Goal: Transaction & Acquisition: Subscribe to service/newsletter

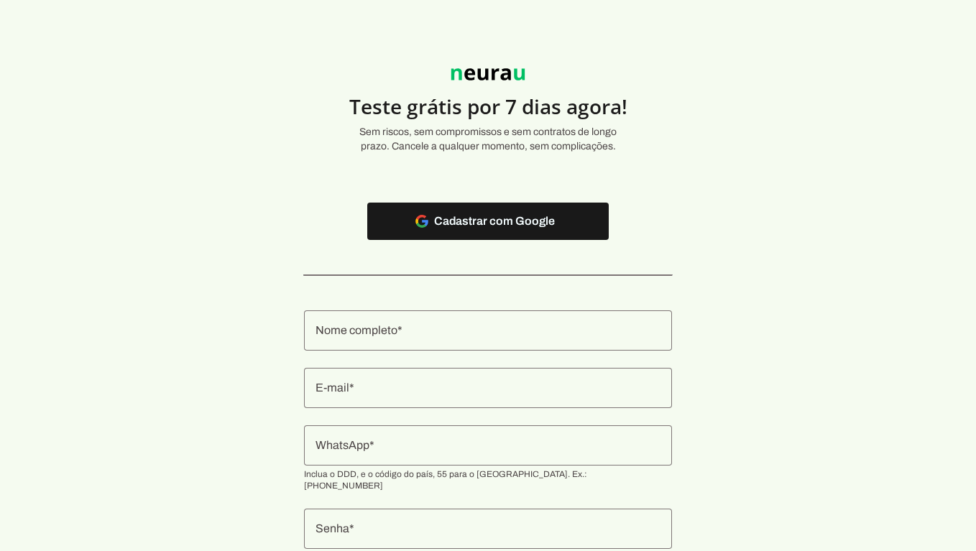
click at [516, 331] on input "Nome completo" at bounding box center [488, 330] width 345 height 17
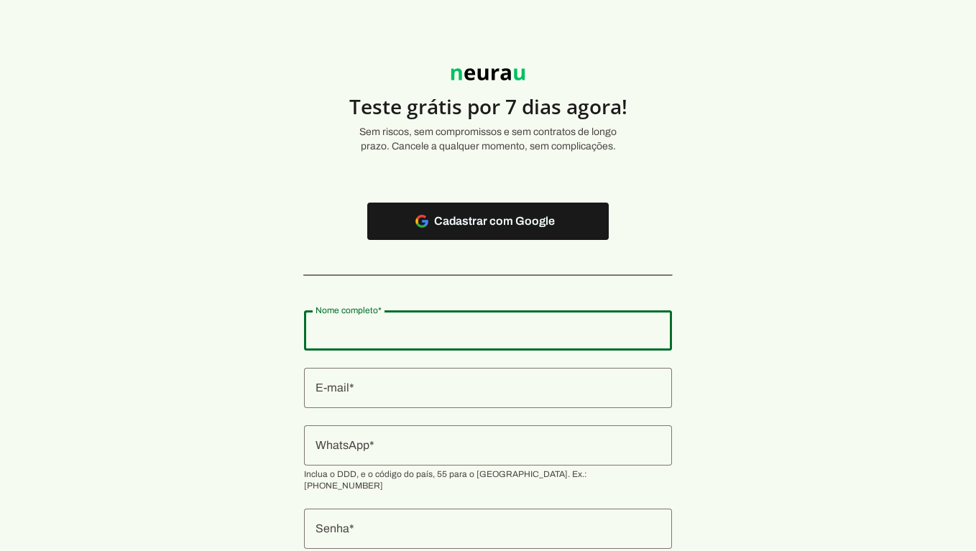
type input "[PERSON_NAME] [PERSON_NAME]"
type md-outlined-text-field "[PERSON_NAME] [PERSON_NAME]"
type input "[EMAIL_ADDRESS][DOMAIN_NAME]"
type md-outlined-text-field "[EMAIL_ADDRESS][DOMAIN_NAME]"
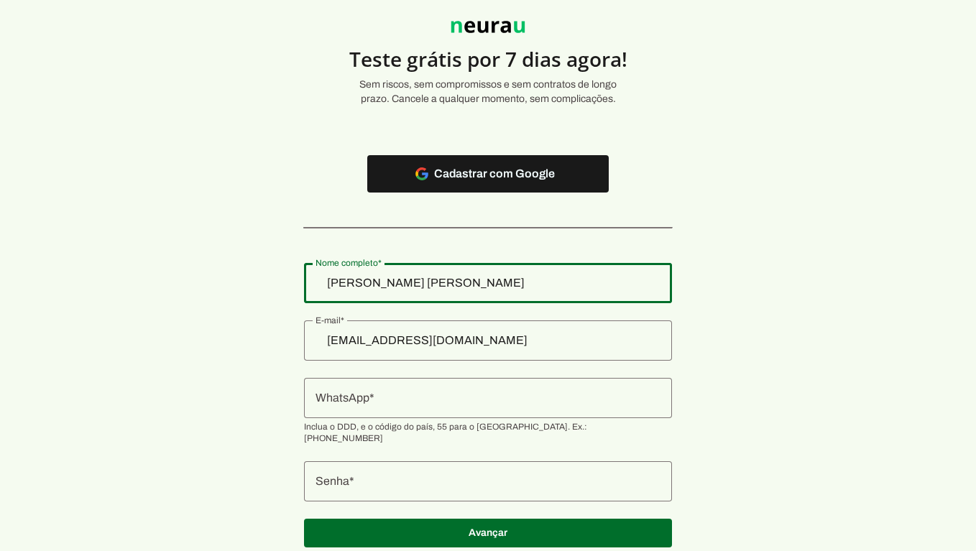
scroll to position [72, 0]
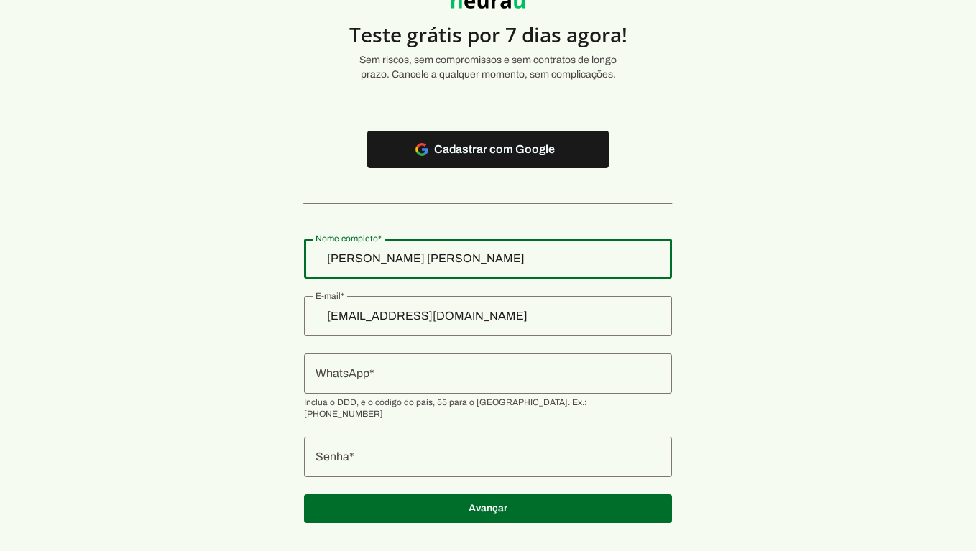
click at [433, 381] on input "WhatsApp" at bounding box center [488, 373] width 345 height 17
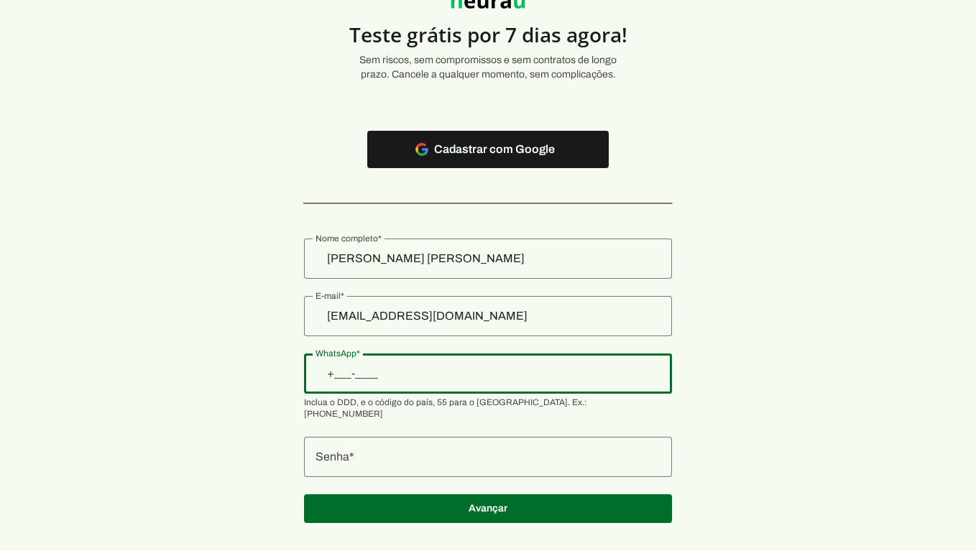
type input "[PHONE_NUMBER]"
type md-outlined-text-field "[PHONE_NUMBER]"
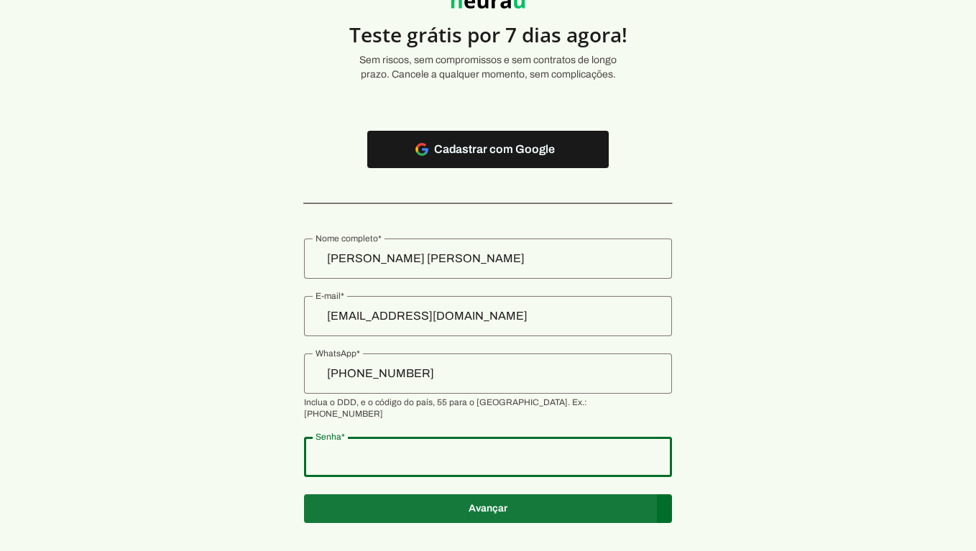
type md-outlined-text-field "Vs291986@"
click at [495, 497] on span at bounding box center [488, 509] width 368 height 35
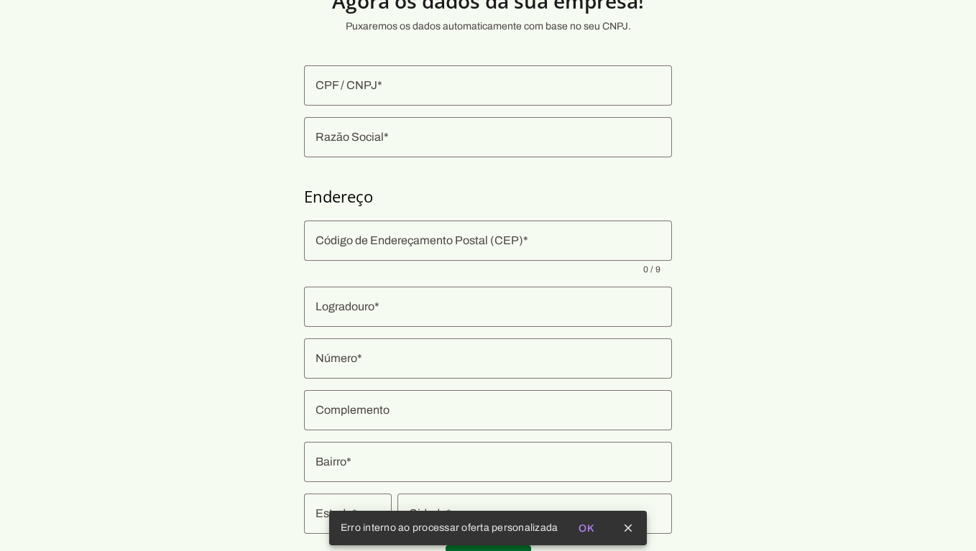
scroll to position [142, 0]
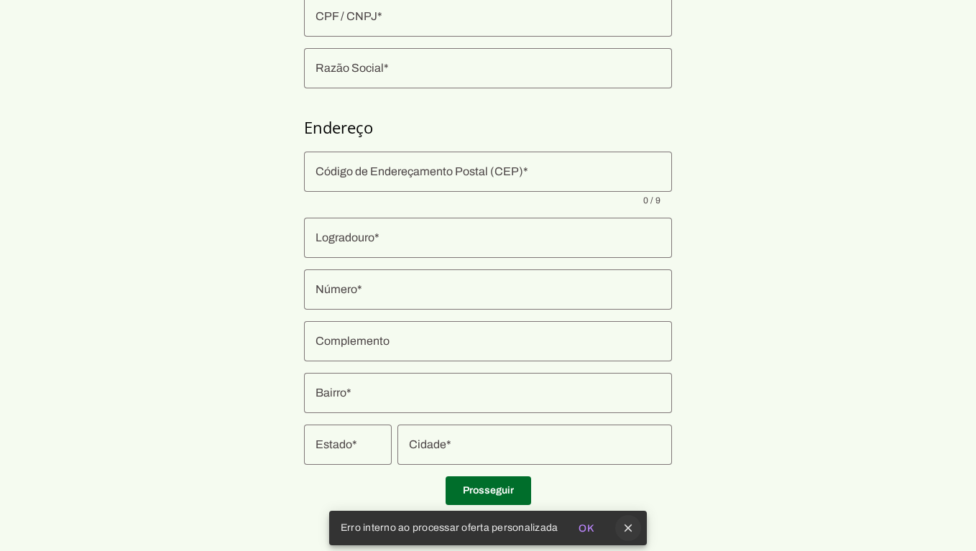
click at [632, 532] on icon "close" at bounding box center [628, 528] width 13 height 13
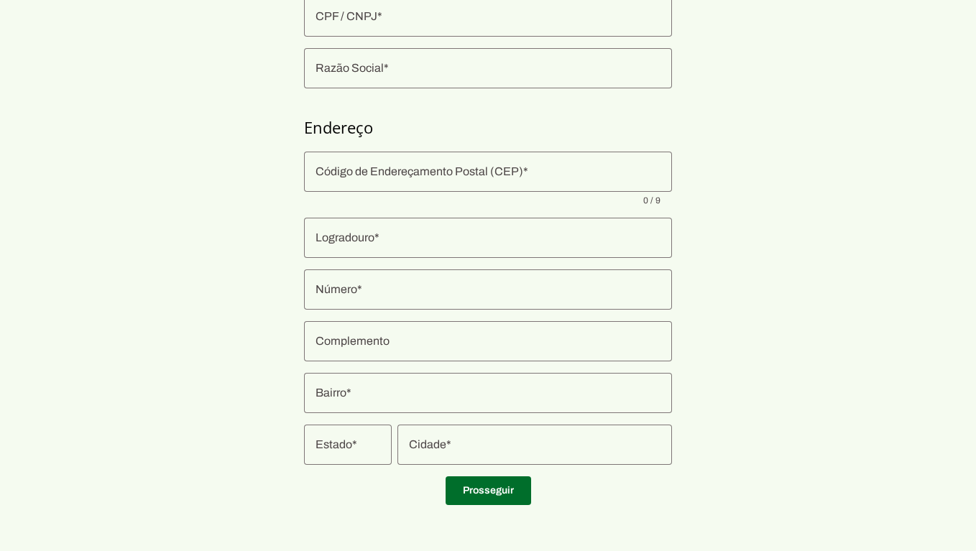
scroll to position [0, 0]
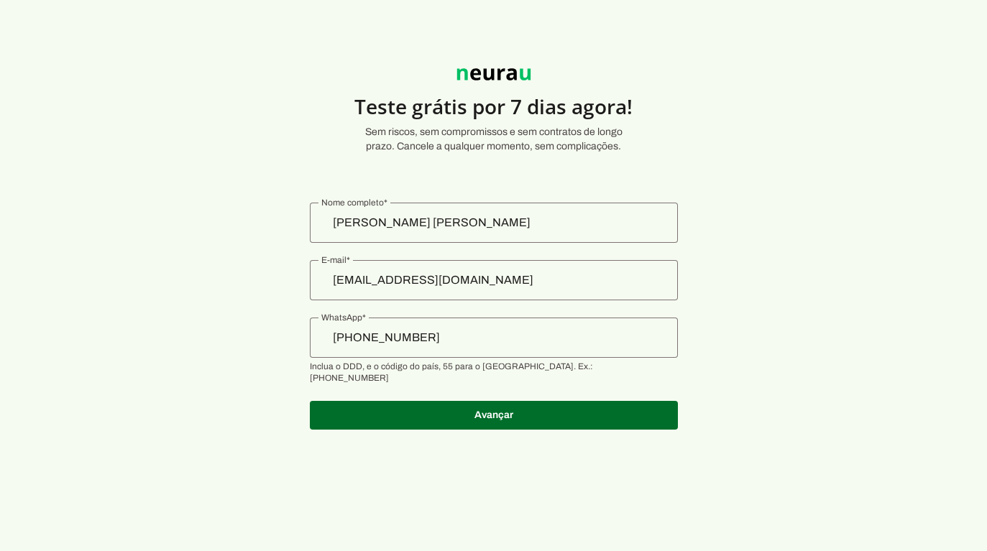
click at [468, 339] on input "[PHONE_NUMBER]" at bounding box center [493, 337] width 345 height 17
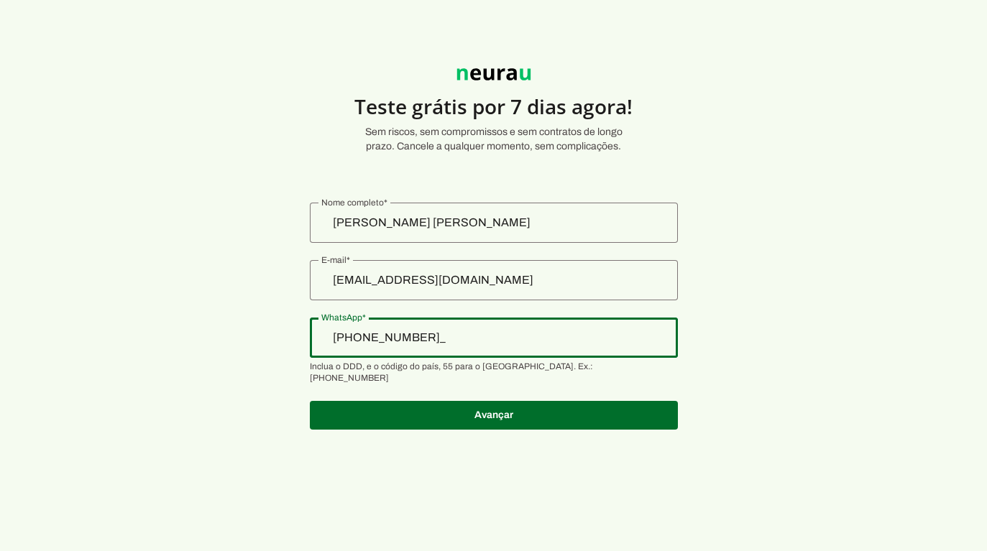
type input "[PHONE_NUMBER]"
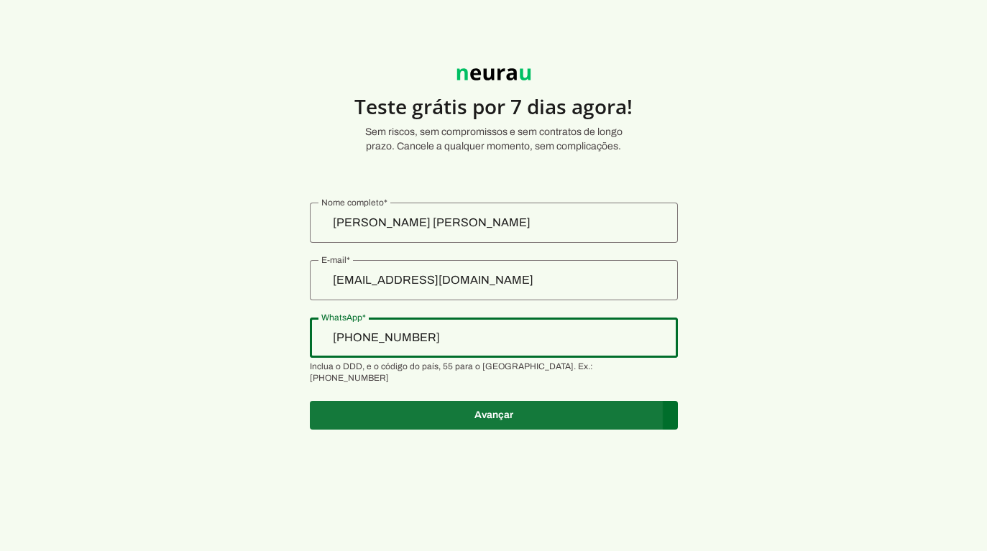
type md-outlined-text-field "[PHONE_NUMBER]"
click at [505, 399] on span at bounding box center [494, 415] width 368 height 35
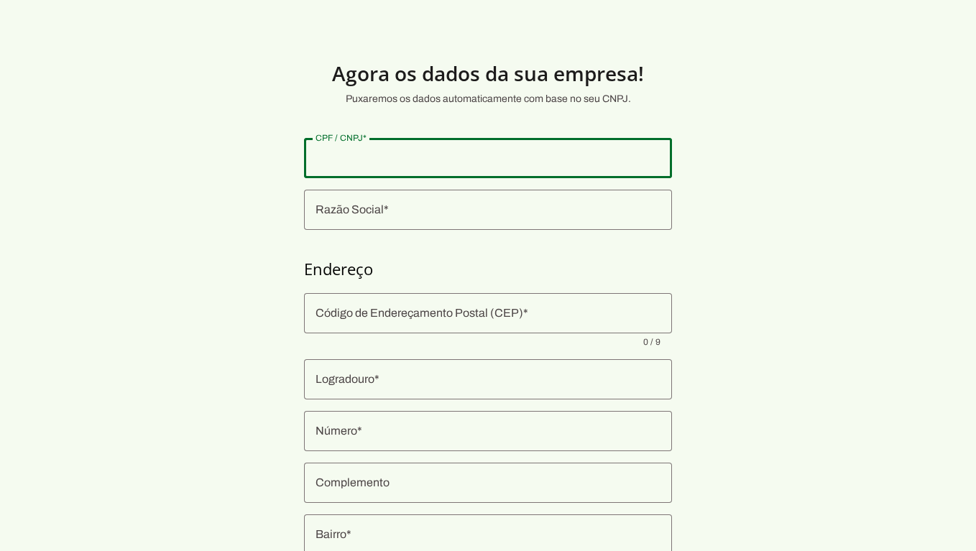
click at [402, 164] on input "CPF / CNPJ" at bounding box center [488, 158] width 345 height 17
type input "48.779.507/0001-11"
type md-outlined-text-field "48.779.507/0001-11"
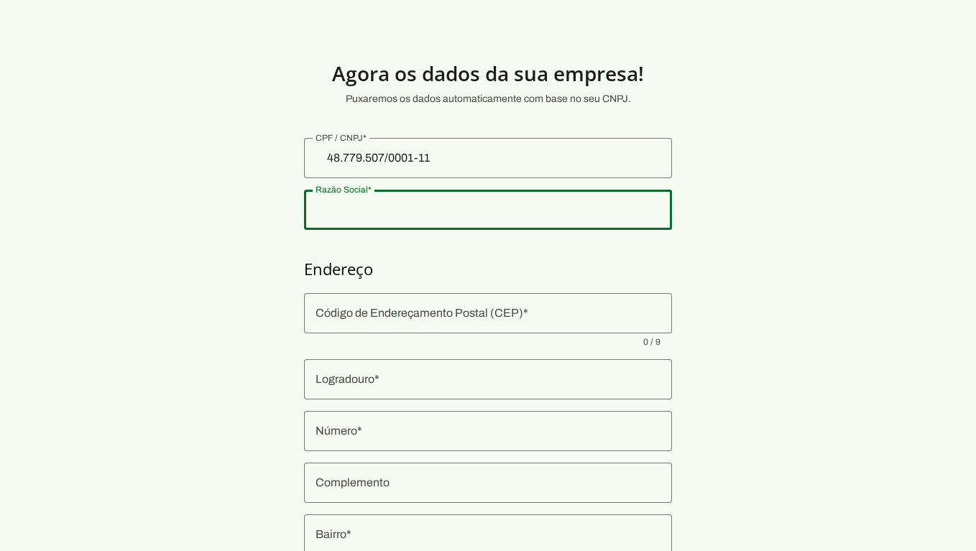
click at [464, 206] on input "Razão Social" at bounding box center [488, 209] width 345 height 17
type input "SMART MIX COMERCIO DE PRODUTOS ALIMENTICIOS LTDA"
type input "49035-131"
type input "Rua [PERSON_NAME]"
type input "1349"
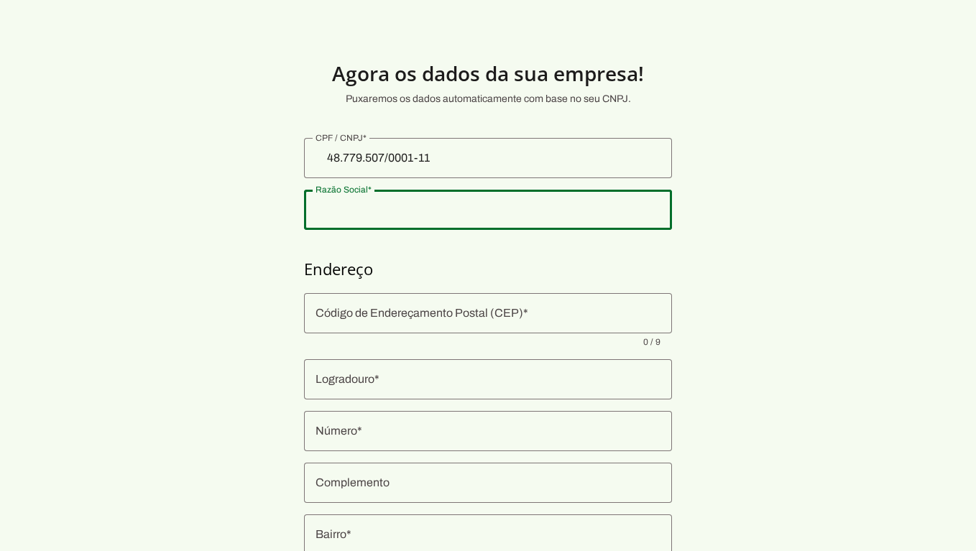
type input "Coroa do Meio"
type input "Aracaju"
type input "SE"
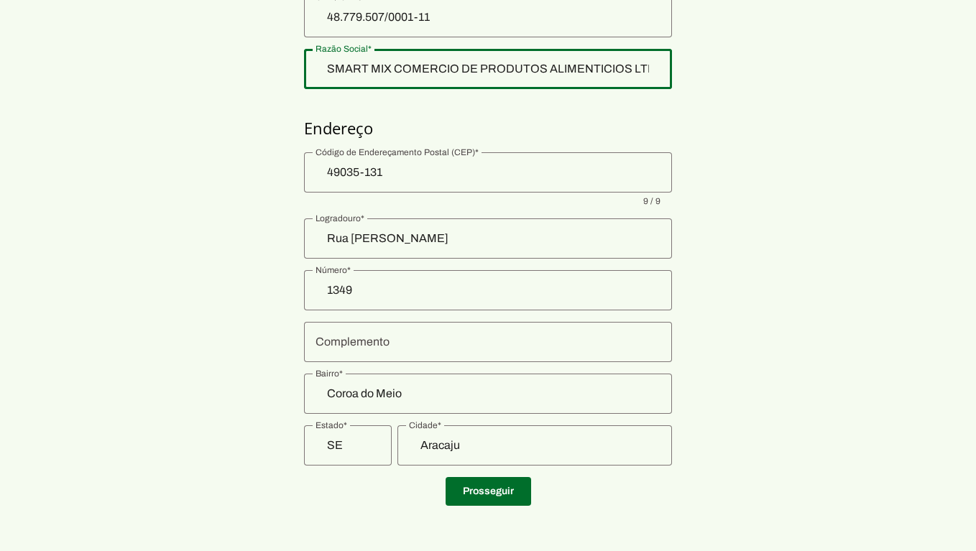
scroll to position [142, 0]
click at [471, 492] on span at bounding box center [489, 491] width 86 height 35
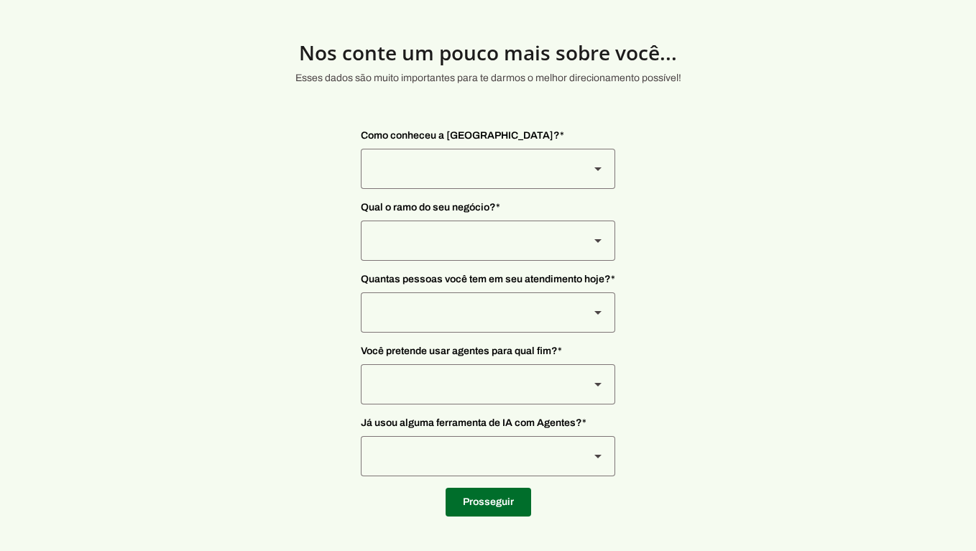
click at [477, 170] on div at bounding box center [469, 169] width 217 height 40
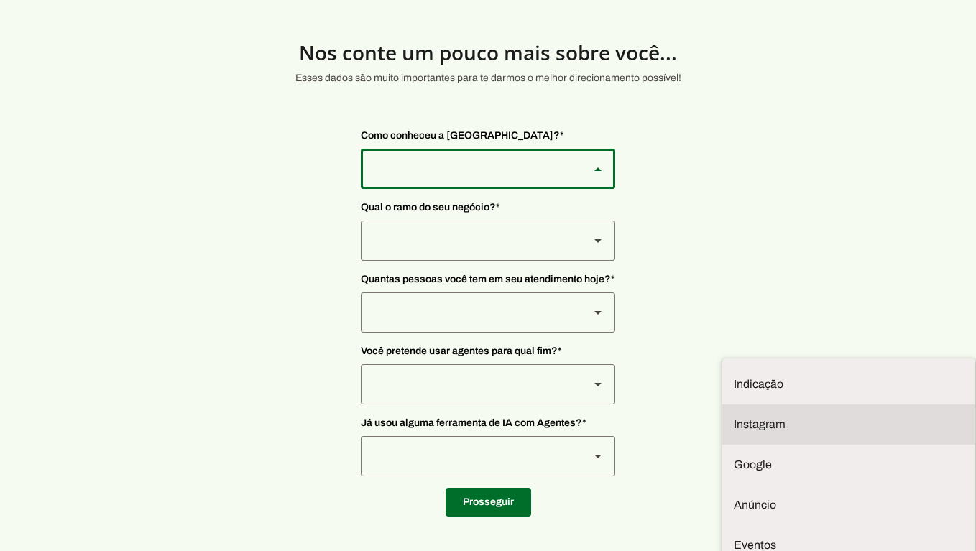
click at [722, 405] on md-item "Instagram" at bounding box center [848, 425] width 253 height 40
type md-outlined-select "SqiumnrPQyqUQpijGxgf"
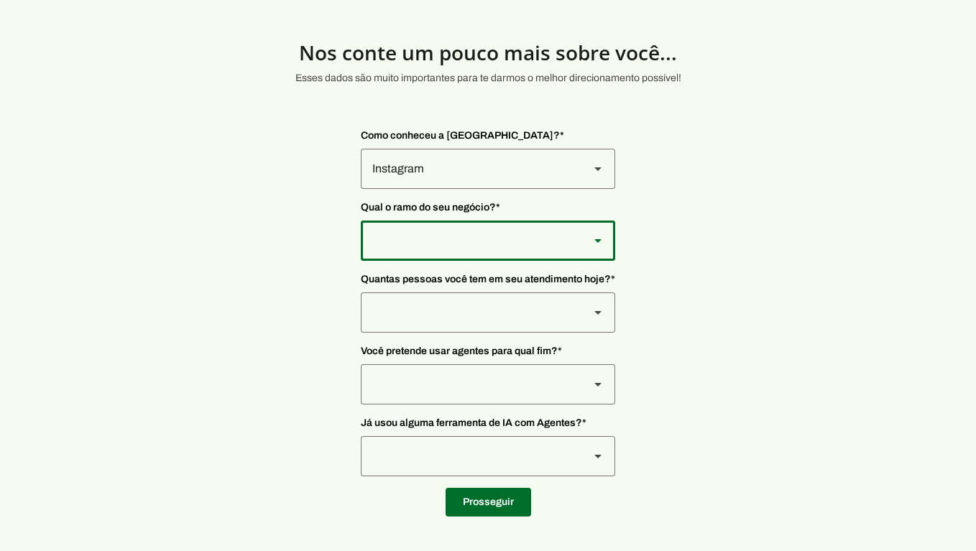
click at [466, 230] on div at bounding box center [469, 241] width 217 height 40
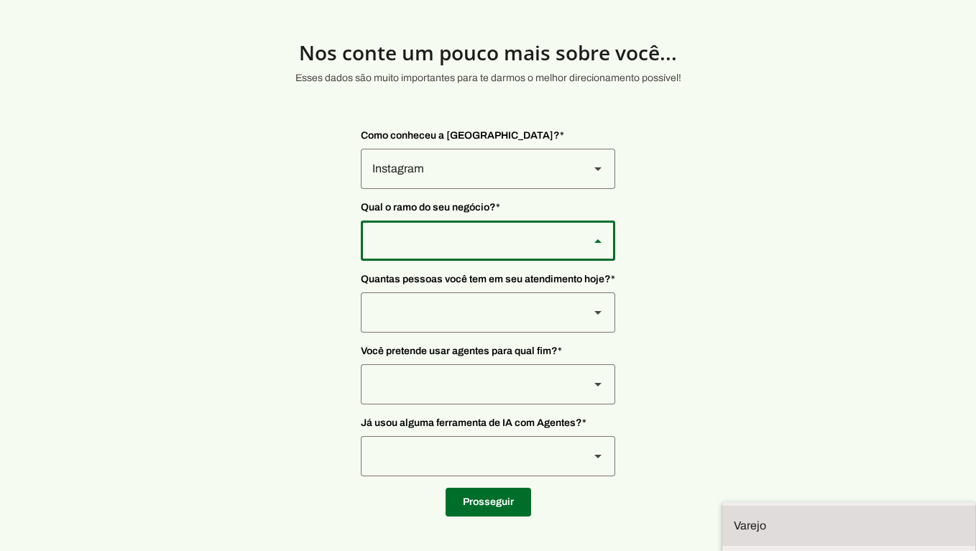
scroll to position [3, 0]
click at [734, 517] on slot at bounding box center [849, 525] width 230 height 17
type md-outlined-select "8jF4X7Lv6TKjTeZ7ZbgY"
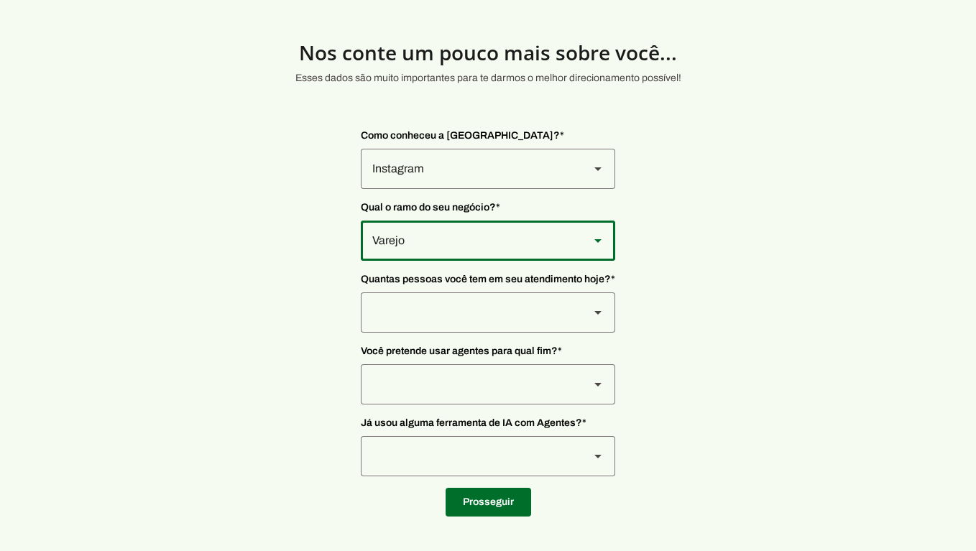
click at [465, 303] on div at bounding box center [469, 313] width 217 height 40
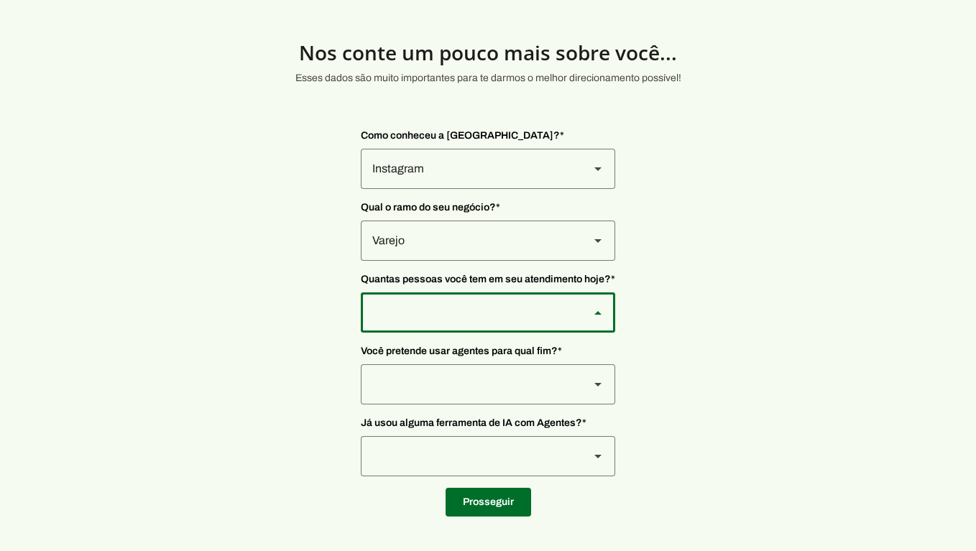
type md-outlined-select "yHmeUixsC5IlBgFUkJwN"
click at [462, 401] on div at bounding box center [469, 384] width 217 height 40
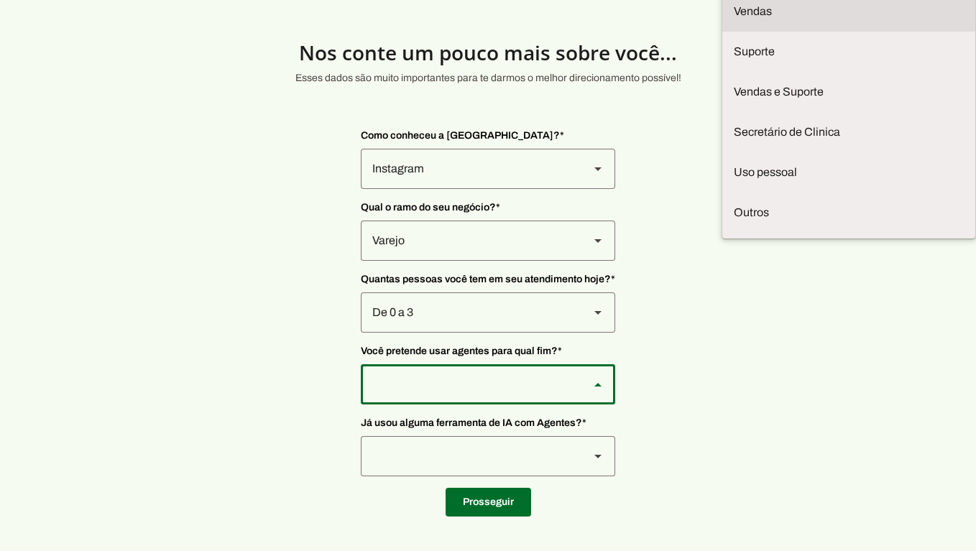
click at [722, 32] on md-item "Vendas" at bounding box center [848, 11] width 253 height 40
type md-outlined-select "F7ie3OCOKWbmhu0VXrjC"
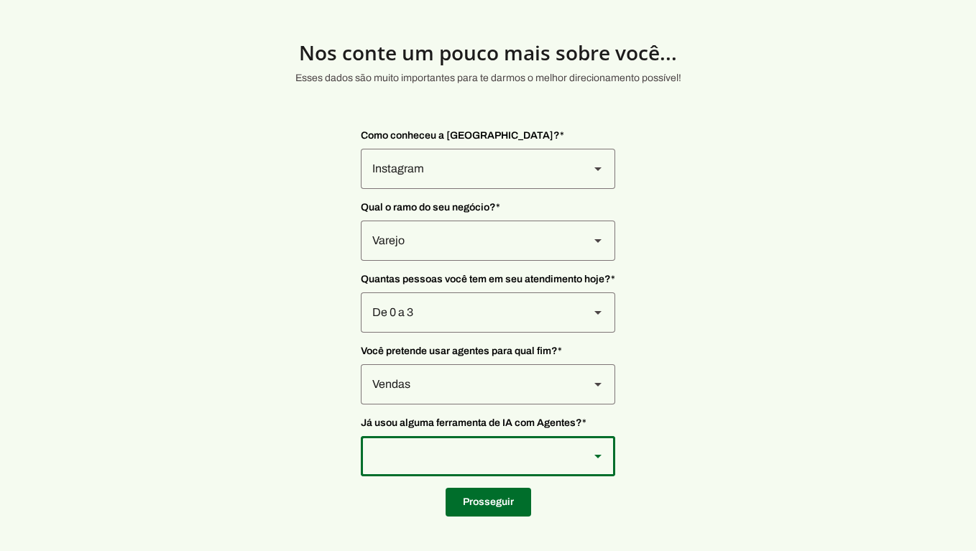
click at [452, 461] on div at bounding box center [469, 456] width 217 height 40
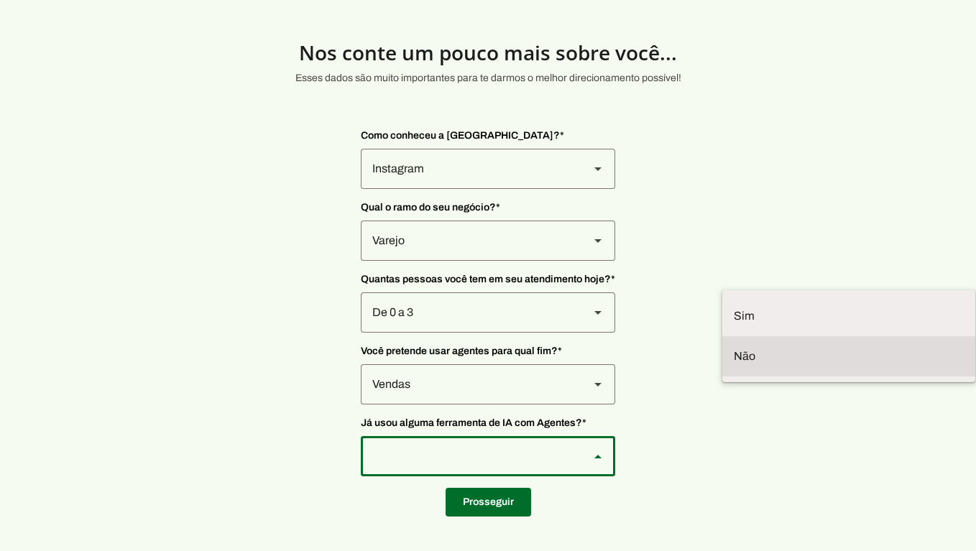
click at [722, 377] on md-item "Não" at bounding box center [848, 356] width 253 height 40
type md-outlined-select "YJTivUP5LYteilvK0BaA"
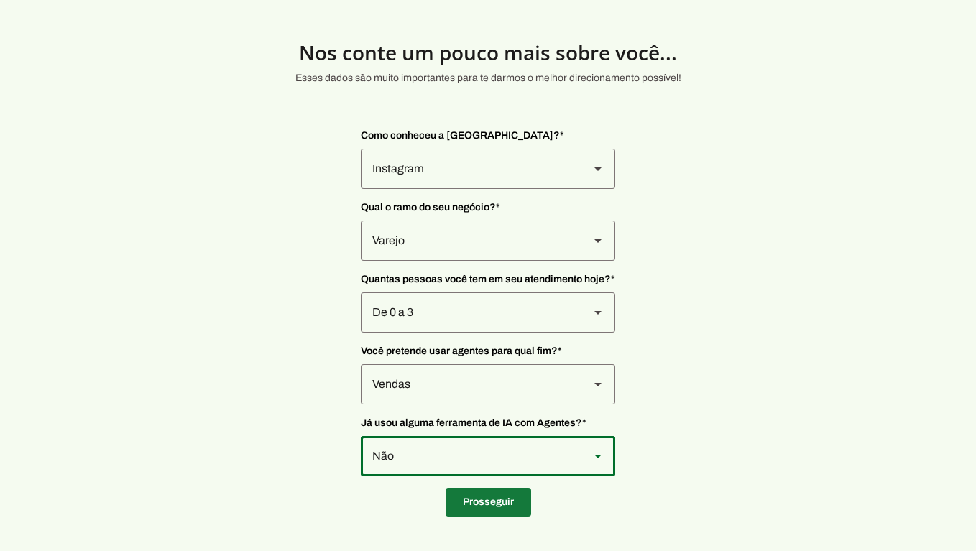
click at [501, 505] on span at bounding box center [489, 502] width 86 height 35
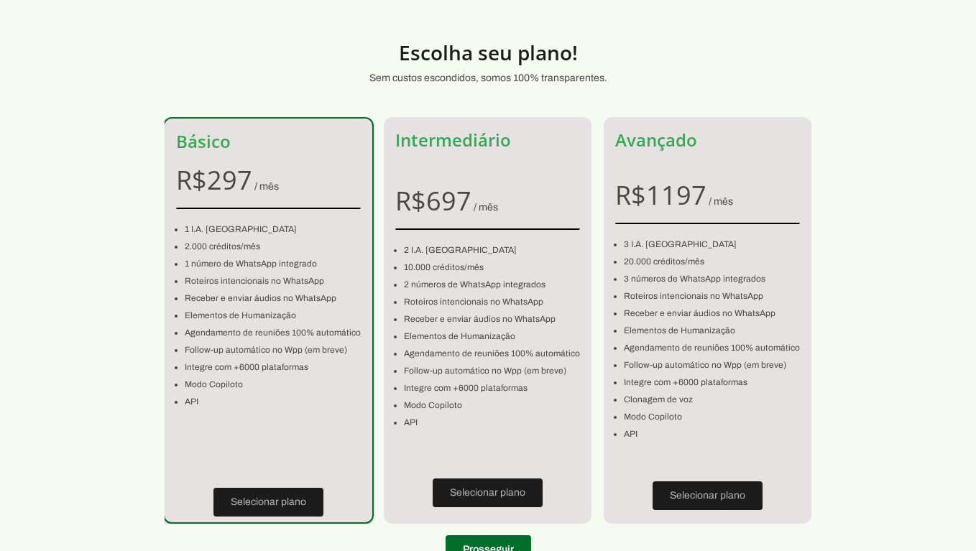
scroll to position [80, 0]
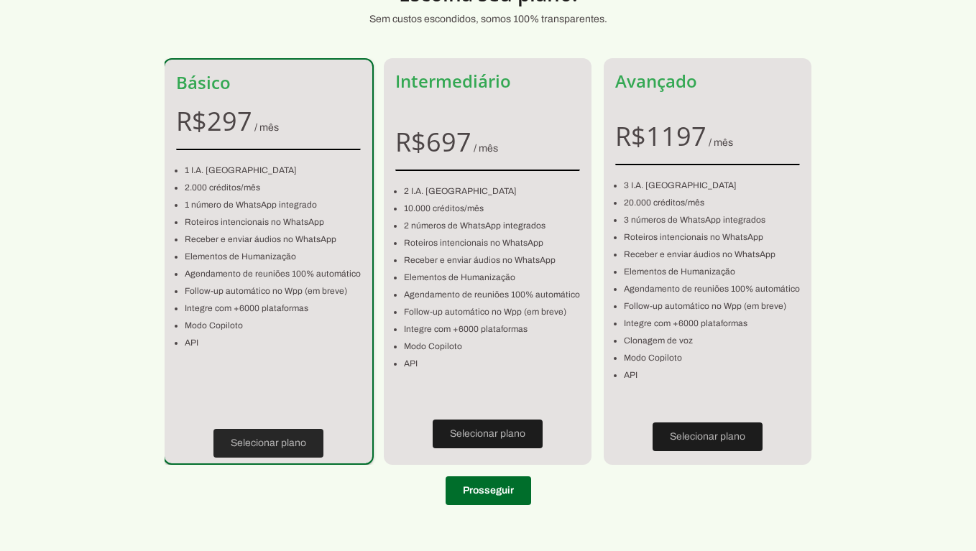
click at [293, 445] on span at bounding box center [268, 443] width 110 height 35
type input "49035-131"
type input "Rua [PERSON_NAME]"
type input "1349"
type input "Coroa do Meio"
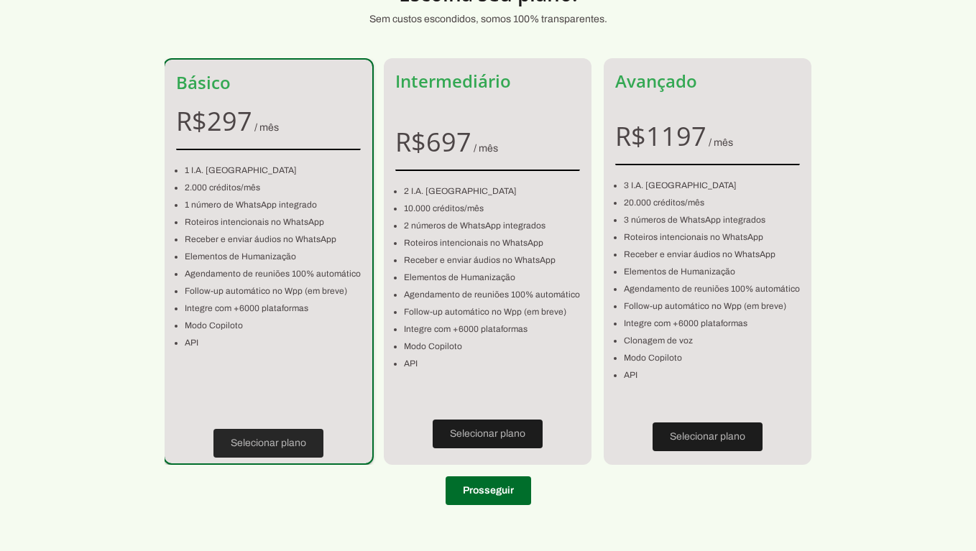
type input "Aracaju"
type input "SE"
type input "48.779.507/0001-11"
type input "[PHONE_NUMBER]"
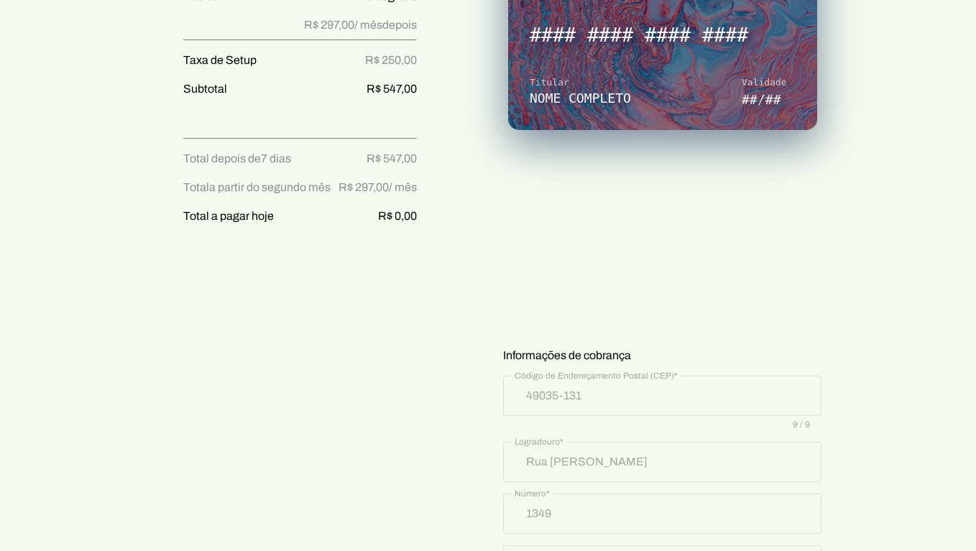
scroll to position [121, 0]
